Goal: Task Accomplishment & Management: Complete application form

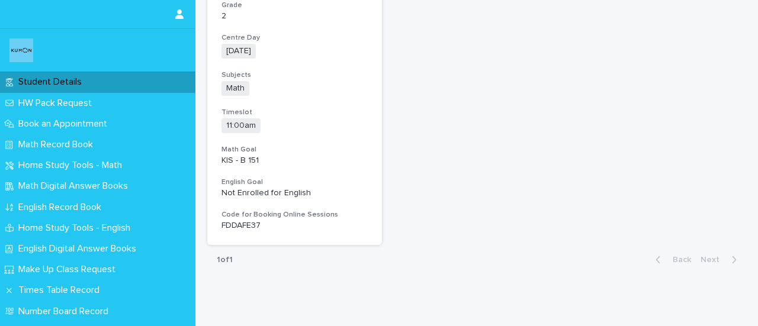
scroll to position [258, 0]
click at [50, 102] on p "HW Pack Request" at bounding box center [58, 103] width 88 height 11
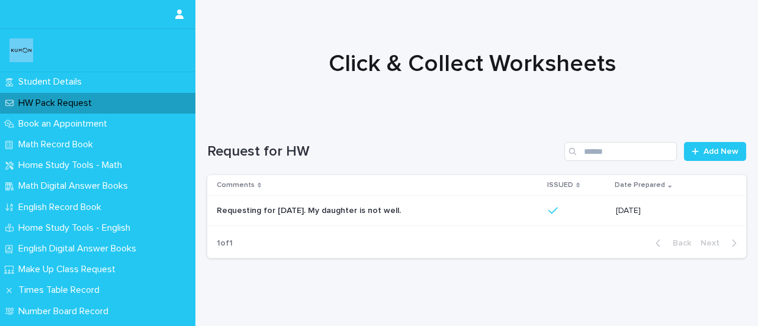
click at [37, 162] on p "Home Study Tools - Math" at bounding box center [73, 165] width 118 height 11
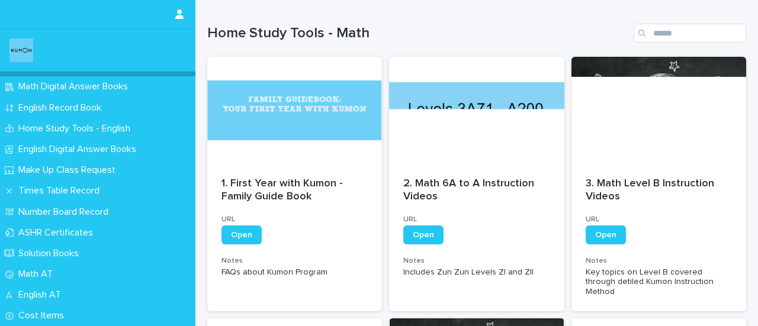
scroll to position [99, 0]
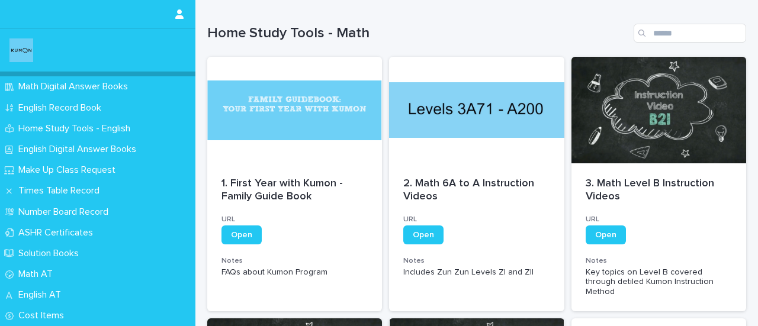
click at [32, 272] on p "Math AT" at bounding box center [38, 274] width 49 height 11
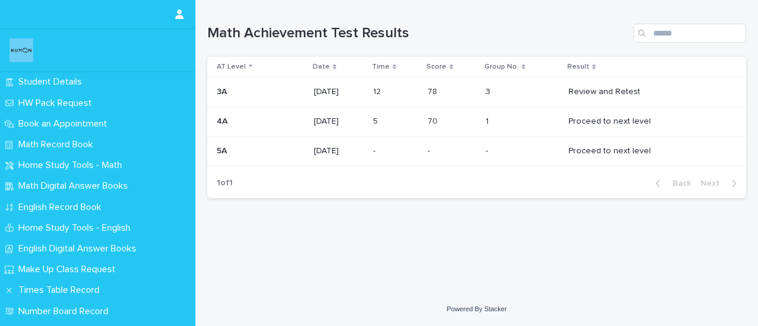
click at [27, 187] on p "Math Digital Answer Books" at bounding box center [76, 186] width 124 height 11
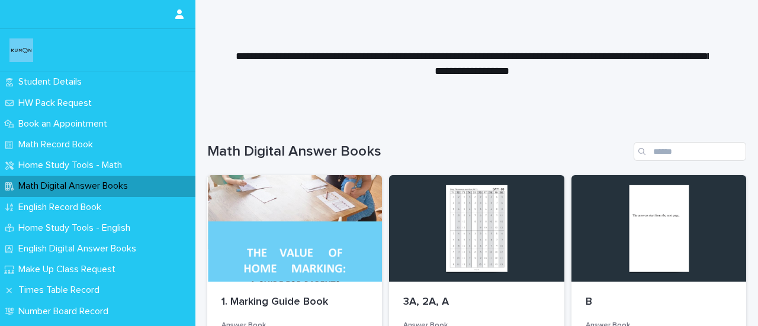
click at [47, 83] on p "Student Details" at bounding box center [53, 81] width 78 height 11
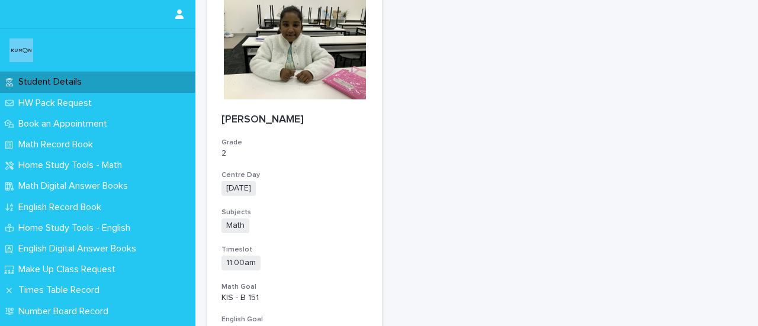
scroll to position [298, 0]
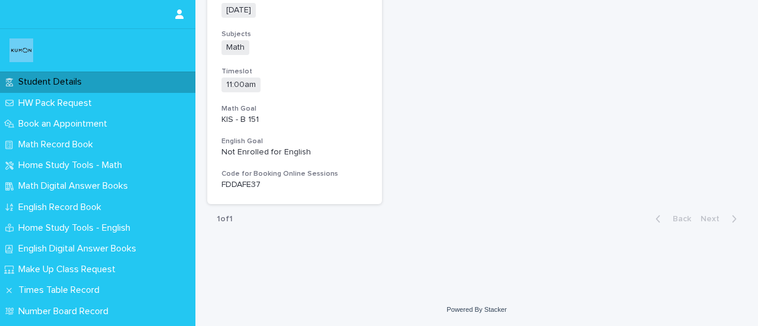
click at [74, 123] on p "Book an Appointment" at bounding box center [65, 123] width 103 height 11
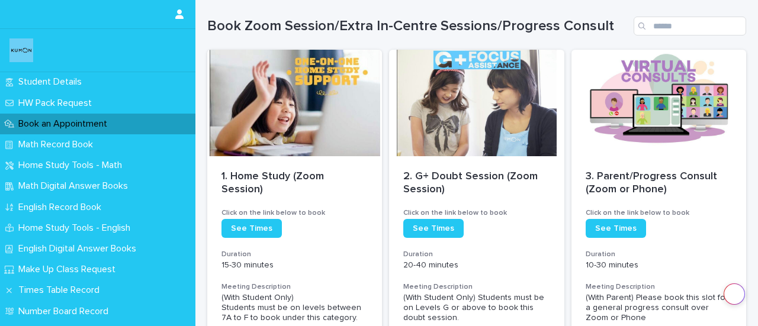
scroll to position [120, 0]
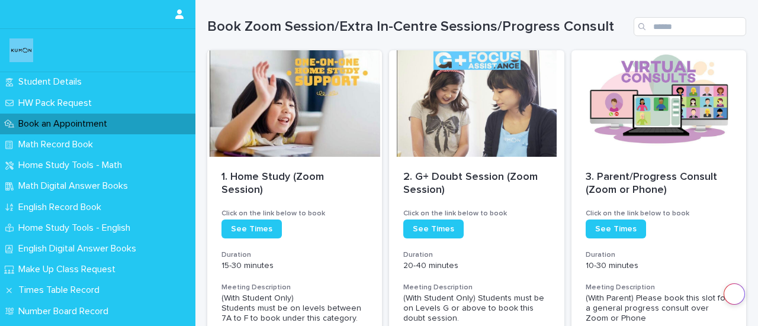
click at [250, 229] on span "See Times" at bounding box center [251, 229] width 41 height 8
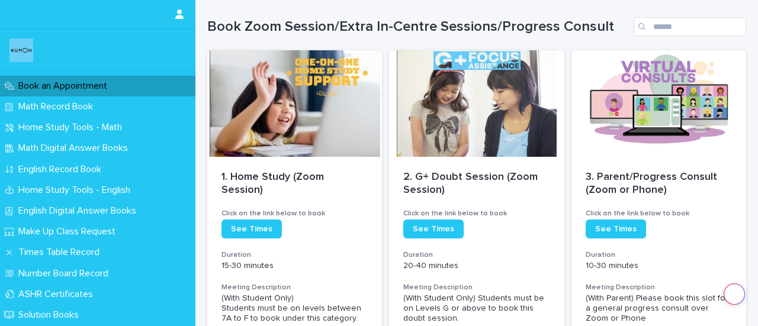
scroll to position [39, 0]
click at [34, 234] on p "Make Up Class Request" at bounding box center [69, 230] width 111 height 11
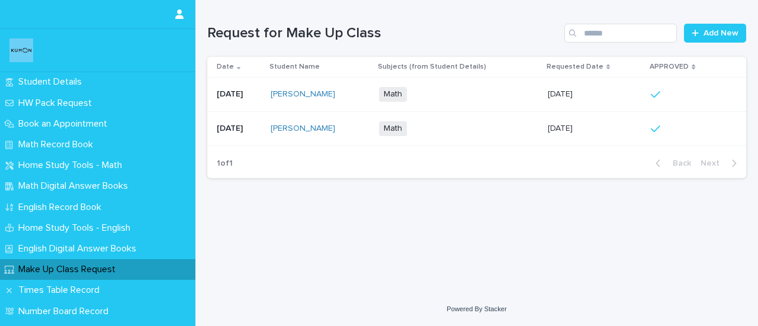
click at [727, 33] on span "Add New" at bounding box center [720, 33] width 35 height 8
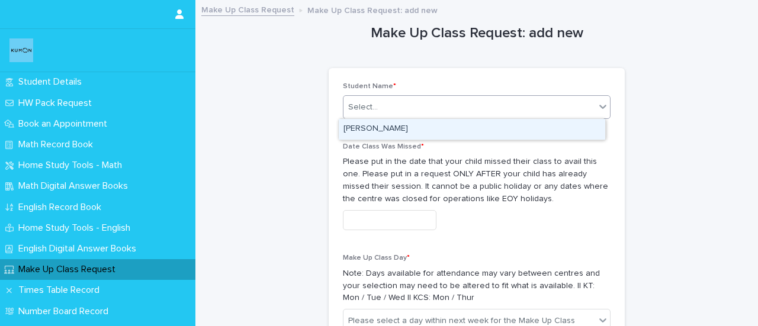
click at [464, 110] on div "Select..." at bounding box center [469, 108] width 252 height 20
click at [441, 131] on div "SHRIYA REDDY" at bounding box center [472, 129] width 266 height 21
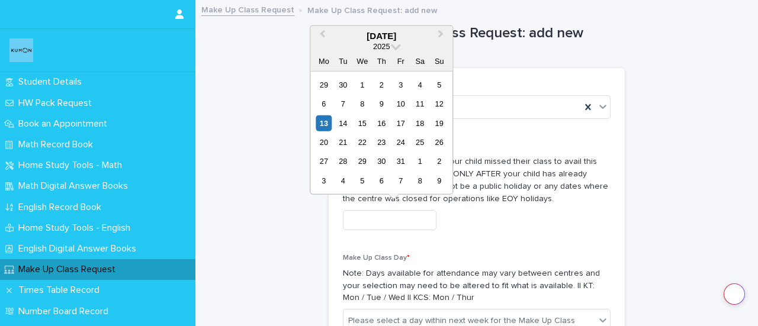
click at [378, 229] on input "text" at bounding box center [390, 220] width 94 height 21
click at [416, 105] on div "11" at bounding box center [420, 104] width 16 height 16
type input "**********"
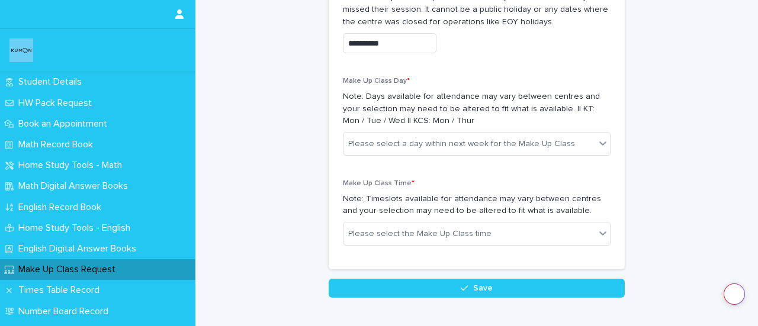
scroll to position [178, 0]
click at [435, 146] on div "Please select a day within next week for the Make Up Class" at bounding box center [461, 143] width 227 height 12
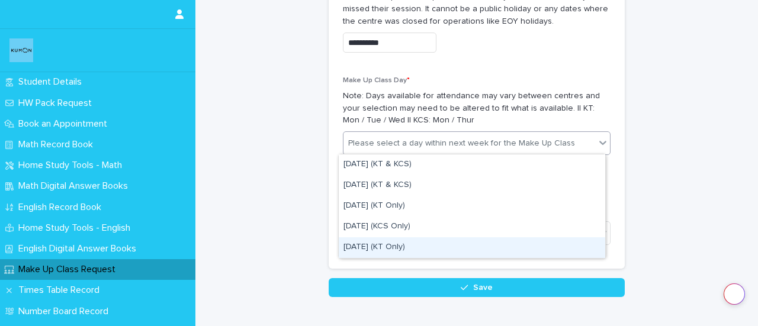
click at [399, 255] on div "Saturday (KT Only)" at bounding box center [472, 247] width 266 height 21
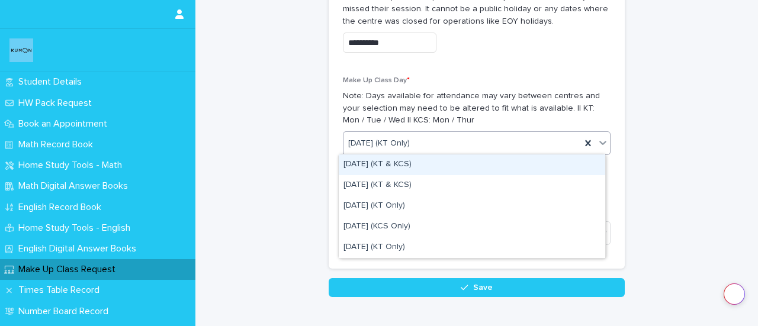
click at [432, 147] on div "Saturday (KT Only)" at bounding box center [461, 144] width 237 height 20
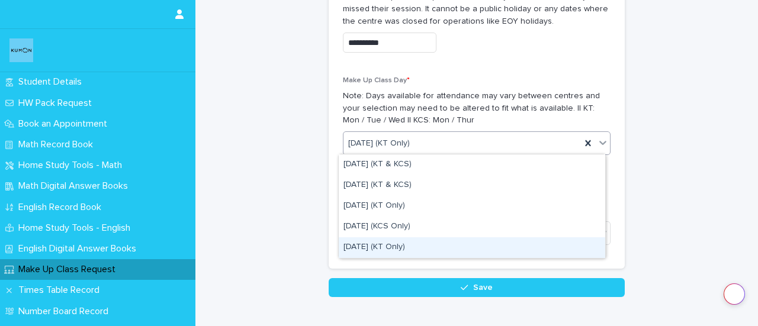
click at [371, 243] on div "Saturday (KT Only)" at bounding box center [472, 247] width 266 height 21
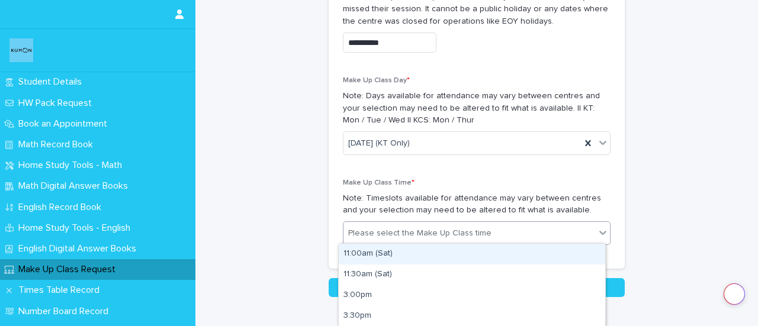
click at [372, 235] on div "Please select the Make Up Class time" at bounding box center [419, 233] width 143 height 12
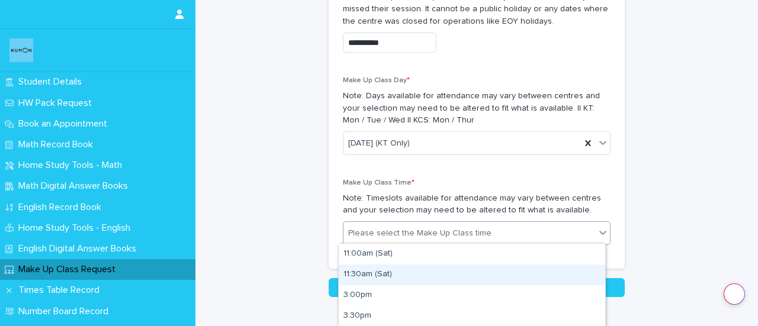
click at [374, 280] on div "11:30am (Sat)" at bounding box center [472, 275] width 266 height 21
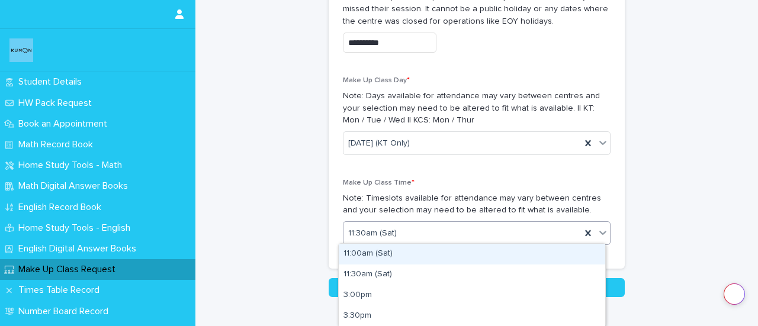
click at [406, 224] on div "11:30am (Sat)" at bounding box center [461, 234] width 237 height 20
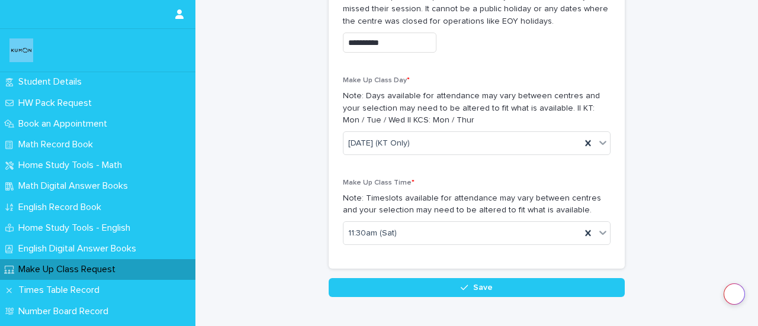
click at [424, 174] on div "**********" at bounding box center [477, 80] width 268 height 351
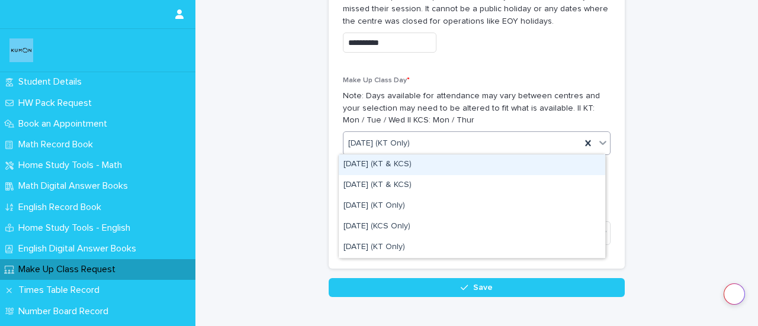
click at [425, 143] on div "Saturday (KT Only)" at bounding box center [461, 144] width 237 height 20
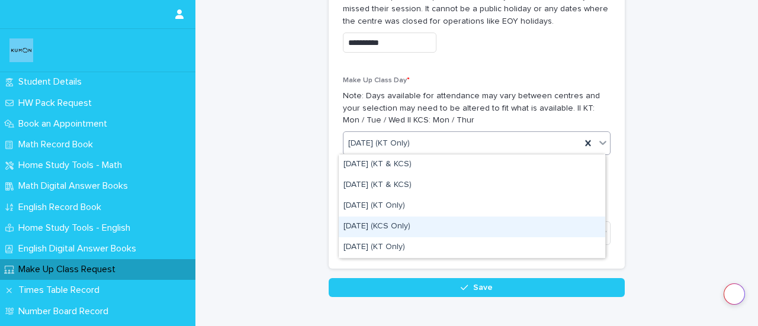
click at [385, 226] on div "Thursday (KCS Only)" at bounding box center [472, 227] width 266 height 21
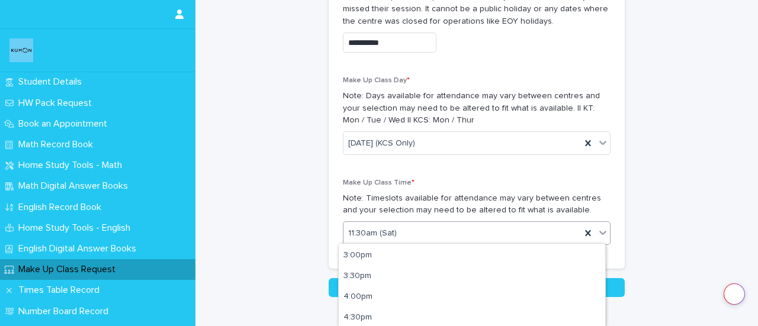
scroll to position [44, 0]
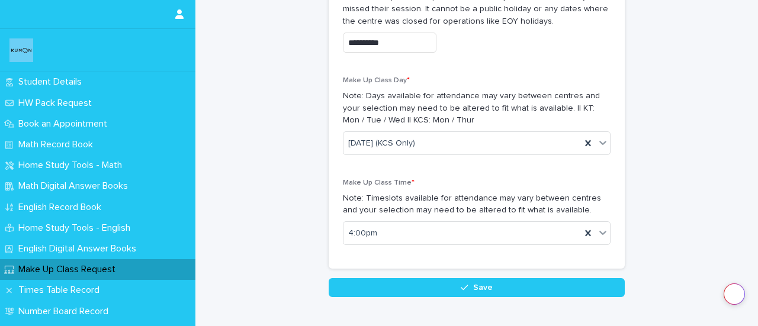
click at [437, 284] on button "Save" at bounding box center [477, 287] width 296 height 19
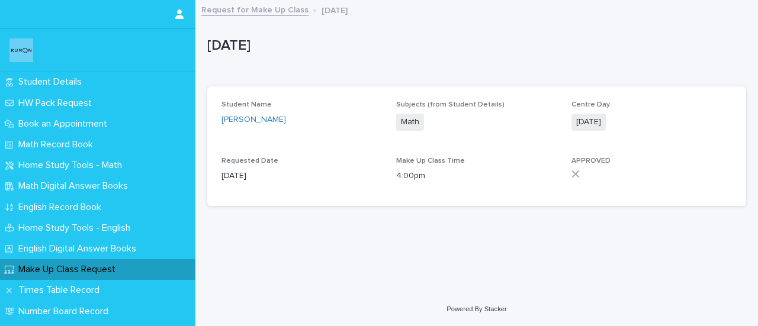
click at [39, 101] on p "HW Pack Request" at bounding box center [58, 103] width 88 height 11
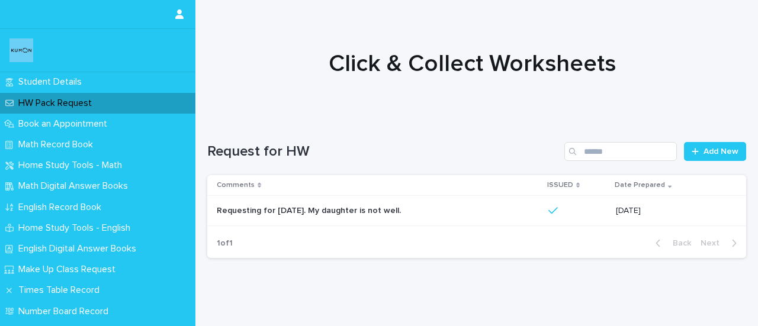
click at [708, 151] on span "Add New" at bounding box center [720, 151] width 35 height 8
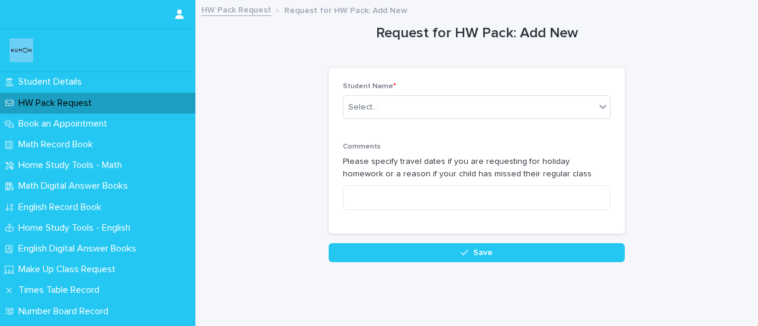
click at [397, 82] on p "Student Name *" at bounding box center [477, 86] width 268 height 8
click at [379, 107] on input "text" at bounding box center [379, 107] width 1 height 10
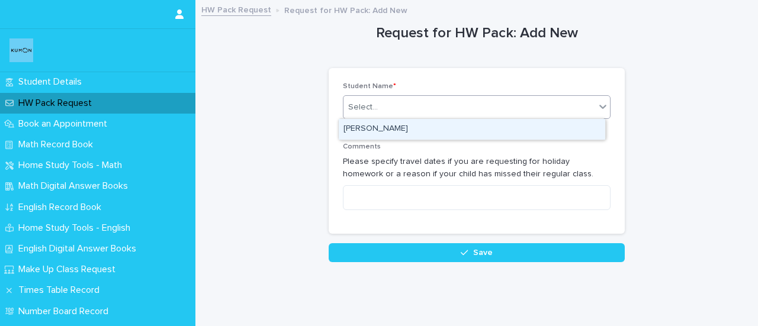
click at [361, 127] on div "SHRIYA REDDY" at bounding box center [472, 129] width 266 height 21
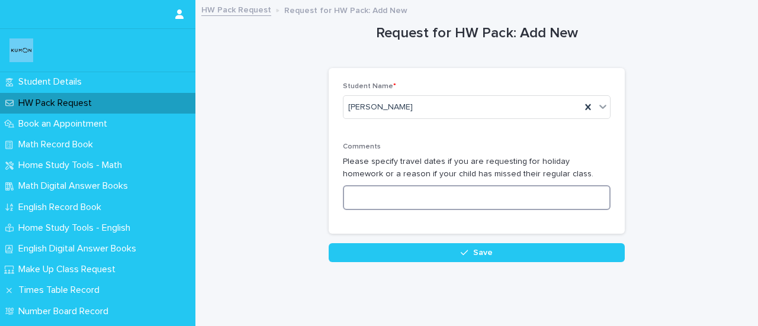
click at [375, 196] on textarea at bounding box center [477, 197] width 268 height 25
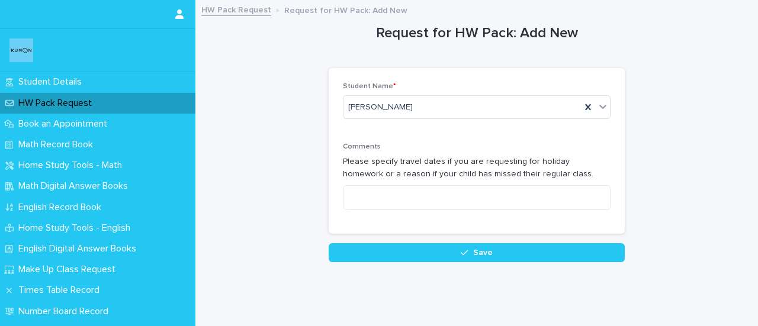
click at [31, 82] on p "Student Details" at bounding box center [53, 81] width 78 height 11
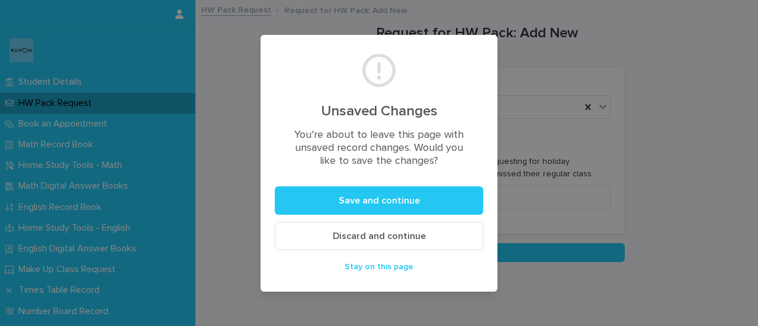
click at [341, 242] on button "Discard and continue" at bounding box center [379, 236] width 208 height 28
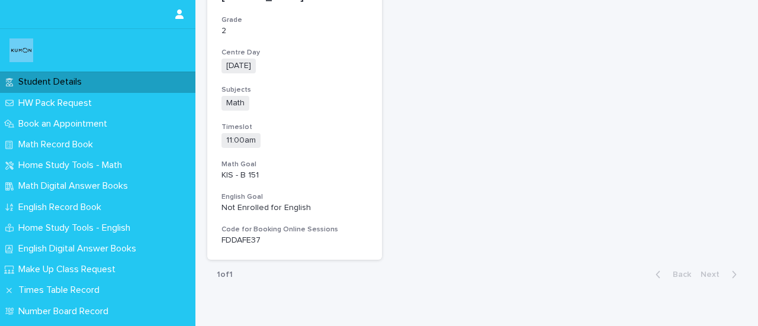
scroll to position [244, 0]
click at [94, 140] on p "Math Record Book" at bounding box center [58, 144] width 89 height 11
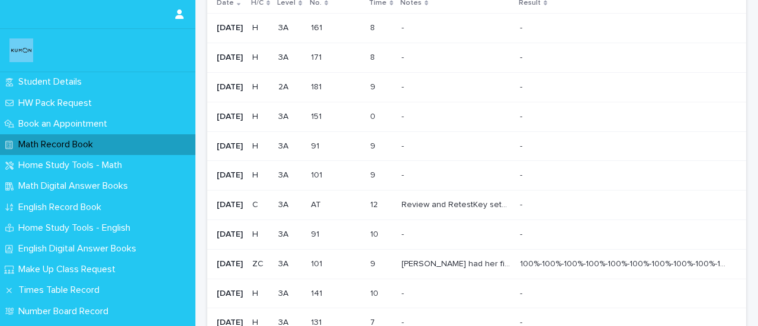
scroll to position [68, 0]
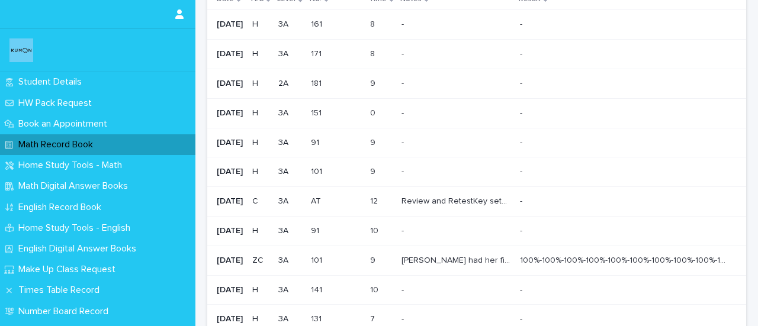
click at [488, 200] on p "Review and RetestKey sets, 1 week review" at bounding box center [456, 200] width 111 height 12
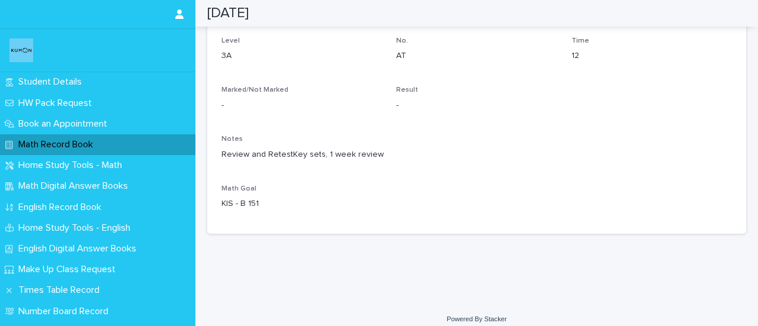
scroll to position [113, 0]
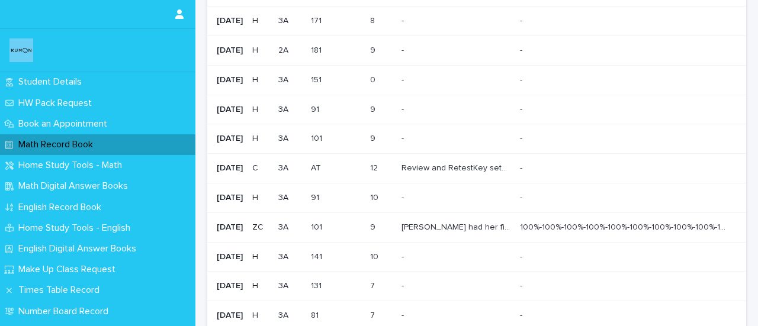
scroll to position [102, 0]
click at [496, 225] on p "Shriya had her first online session. It went amazing since she is good at calcu…" at bounding box center [456, 225] width 111 height 12
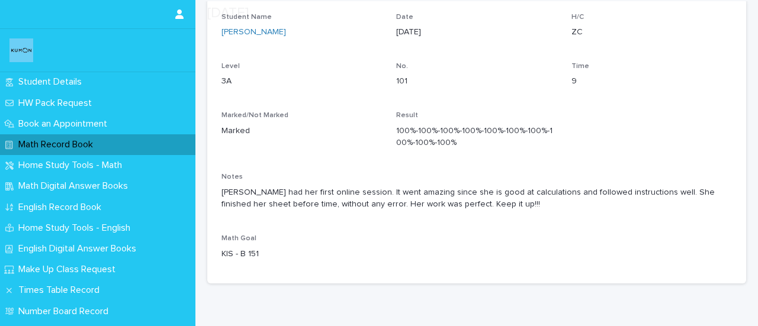
scroll to position [89, 0]
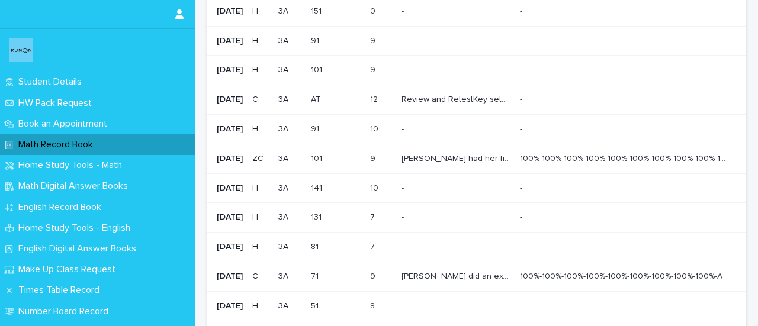
scroll to position [172, 0]
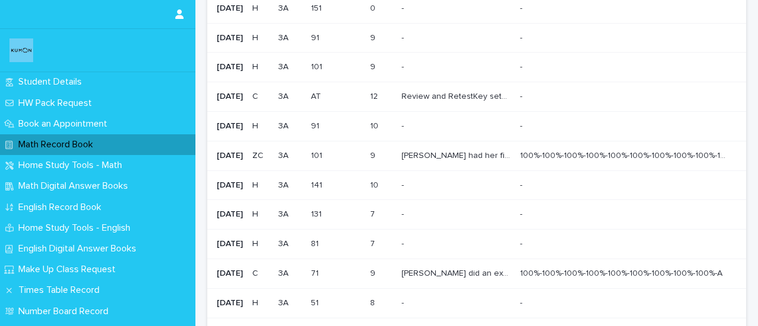
click at [580, 161] on div "100%-100%-100%-100%-100%-100%-100%-100%-100%-100% 100%-100%-100%-100%-100%-100%…" at bounding box center [623, 156] width 207 height 20
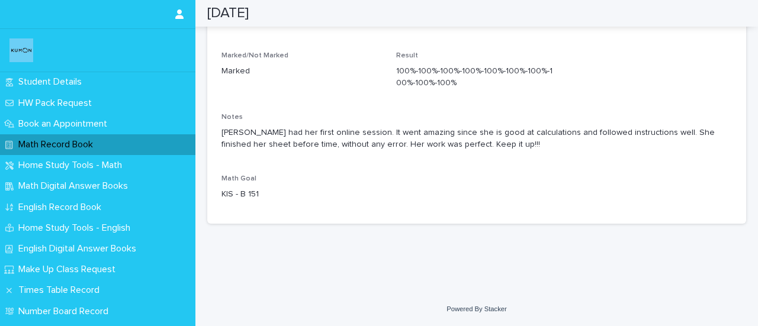
scroll to position [56, 0]
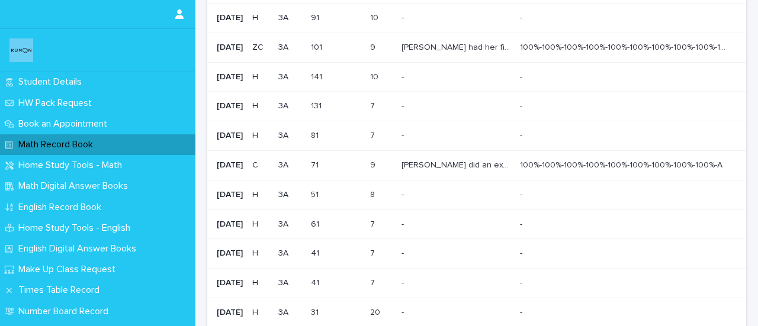
scroll to position [281, 0]
click at [602, 160] on p "100%-100%-100%-100%-100%-100%-100%-100%-100%-A" at bounding box center [622, 164] width 205 height 12
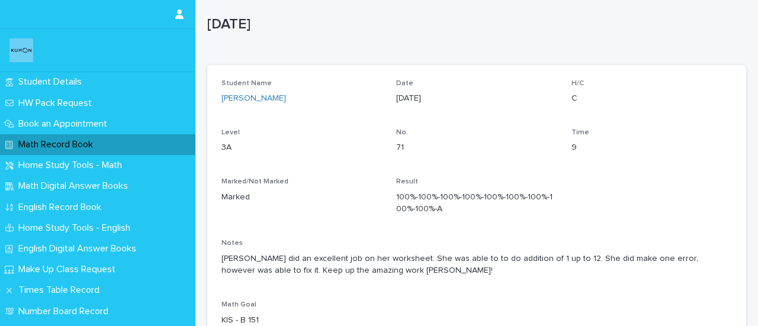
scroll to position [21, 0]
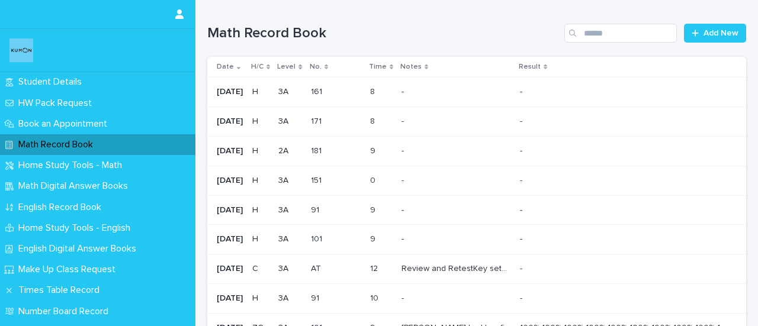
click at [112, 166] on p "Home Study Tools - Math" at bounding box center [73, 165] width 118 height 11
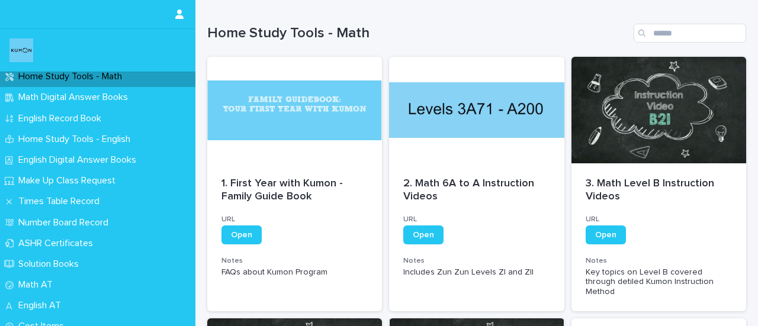
scroll to position [99, 0]
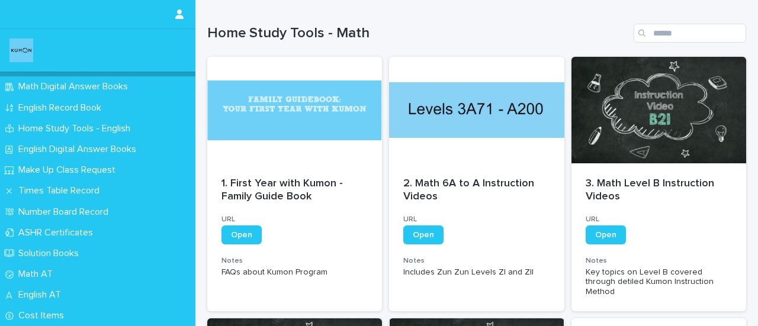
click at [70, 189] on p "Times Table Record" at bounding box center [61, 190] width 95 height 11
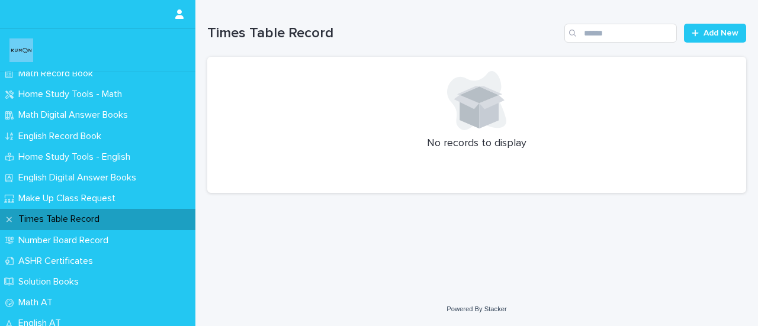
scroll to position [72, 0]
click at [38, 242] on p "Number Board Record" at bounding box center [66, 239] width 104 height 11
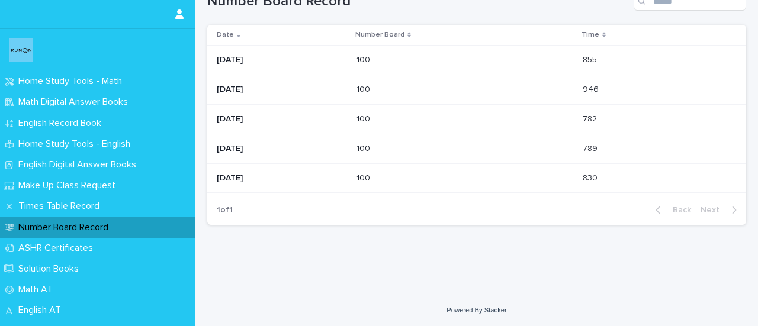
scroll to position [99, 0]
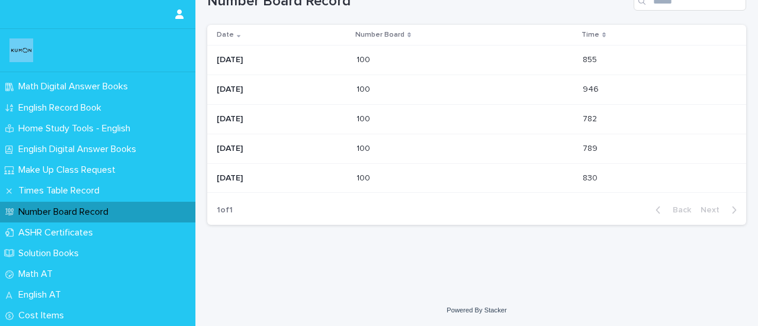
click at [54, 233] on p "ASHR Certificates" at bounding box center [58, 232] width 89 height 11
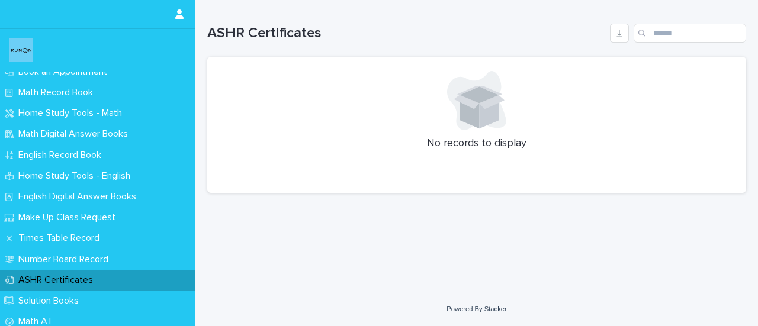
scroll to position [99, 0]
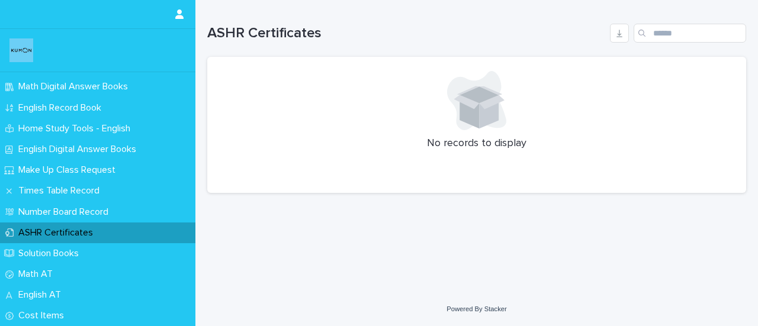
click at [41, 256] on p "Solution Books" at bounding box center [51, 253] width 75 height 11
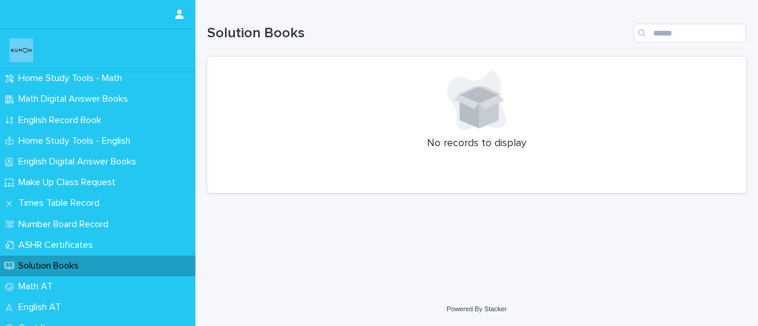
scroll to position [99, 0]
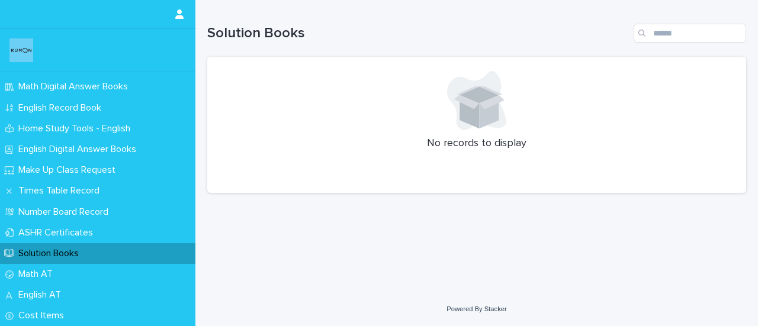
click at [32, 272] on p "Math AT" at bounding box center [38, 274] width 49 height 11
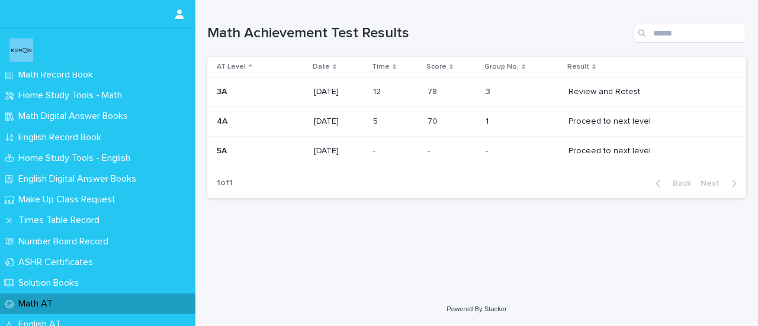
scroll to position [99, 0]
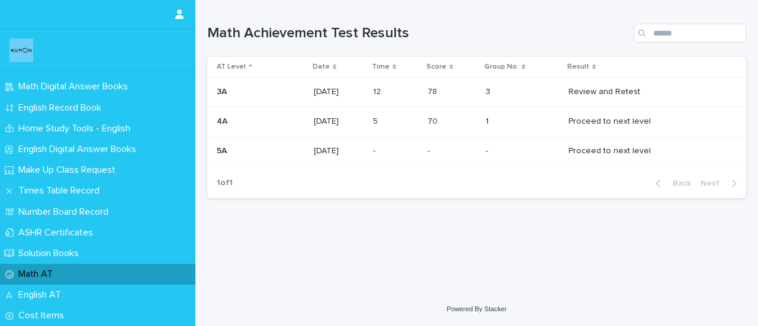
click at [47, 296] on p "English AT" at bounding box center [42, 295] width 57 height 11
